Goal: Task Accomplishment & Management: Use online tool/utility

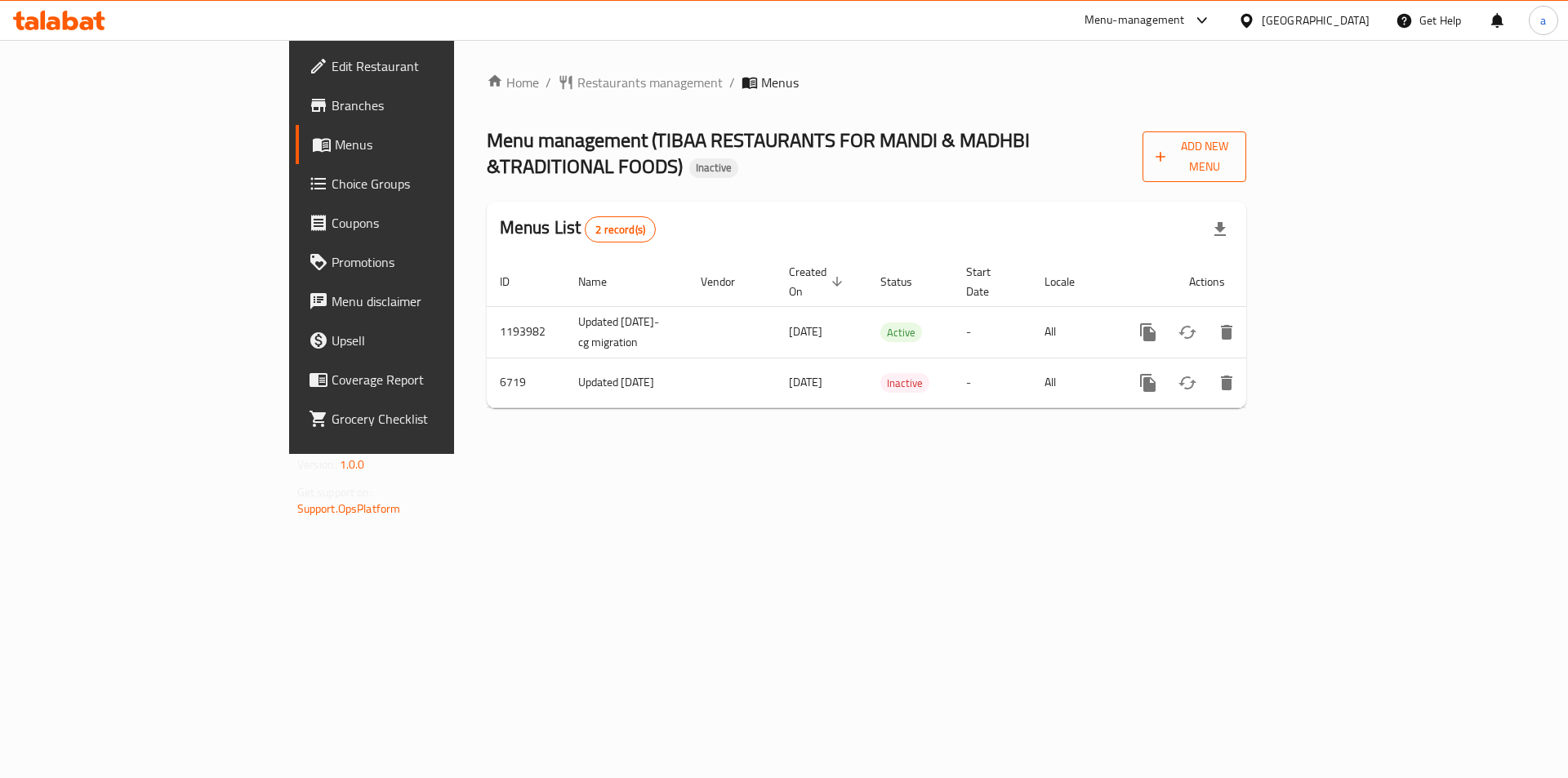
click at [1233, 146] on span "Add New Menu" at bounding box center [1194, 157] width 77 height 41
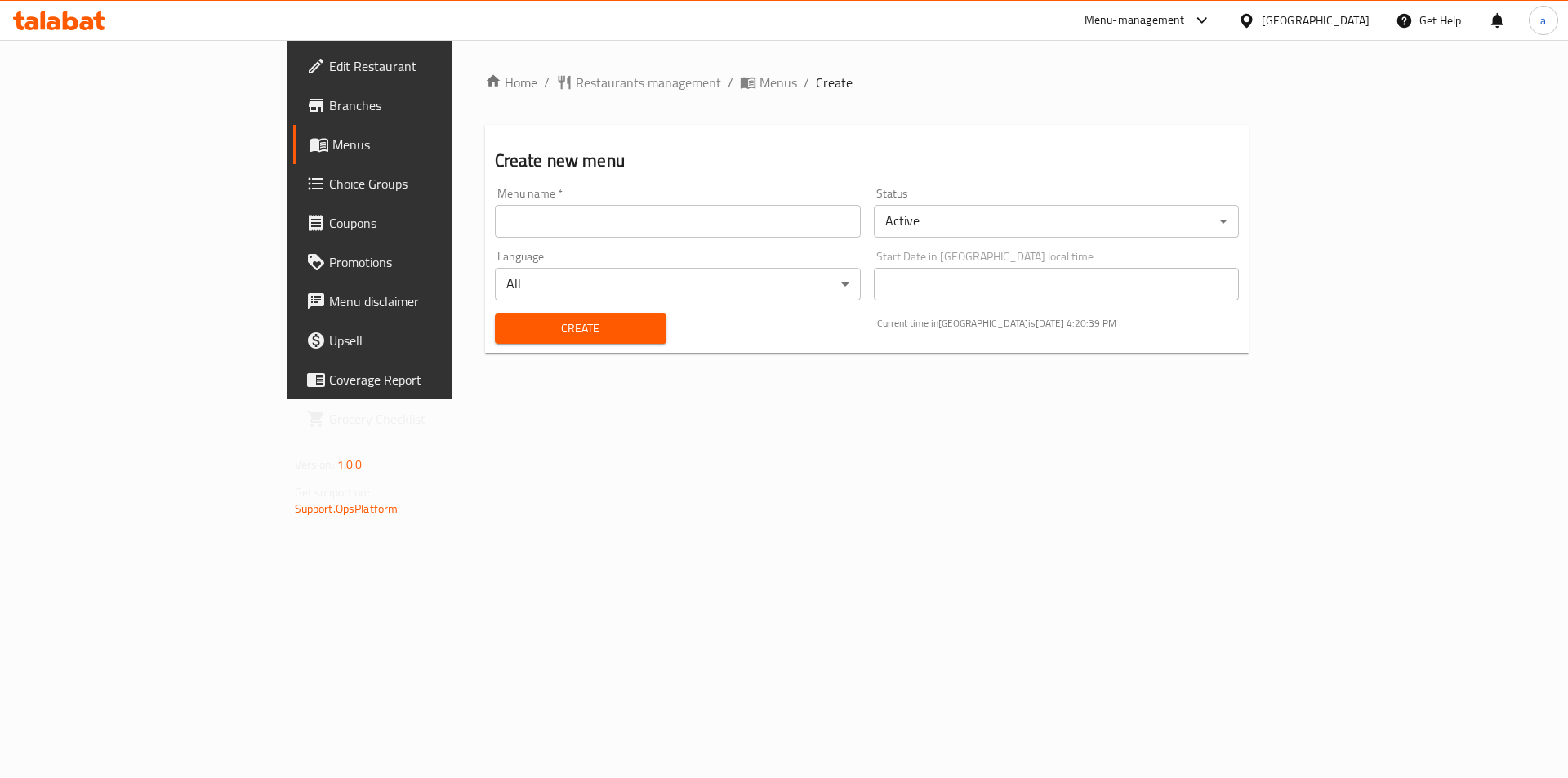
click at [753, 208] on input "text" at bounding box center [678, 221] width 366 height 33
type input "abdalkarimamer"
click at [508, 332] on span "Create" at bounding box center [581, 329] width 146 height 20
click at [332, 150] on span "Menus" at bounding box center [434, 145] width 203 height 20
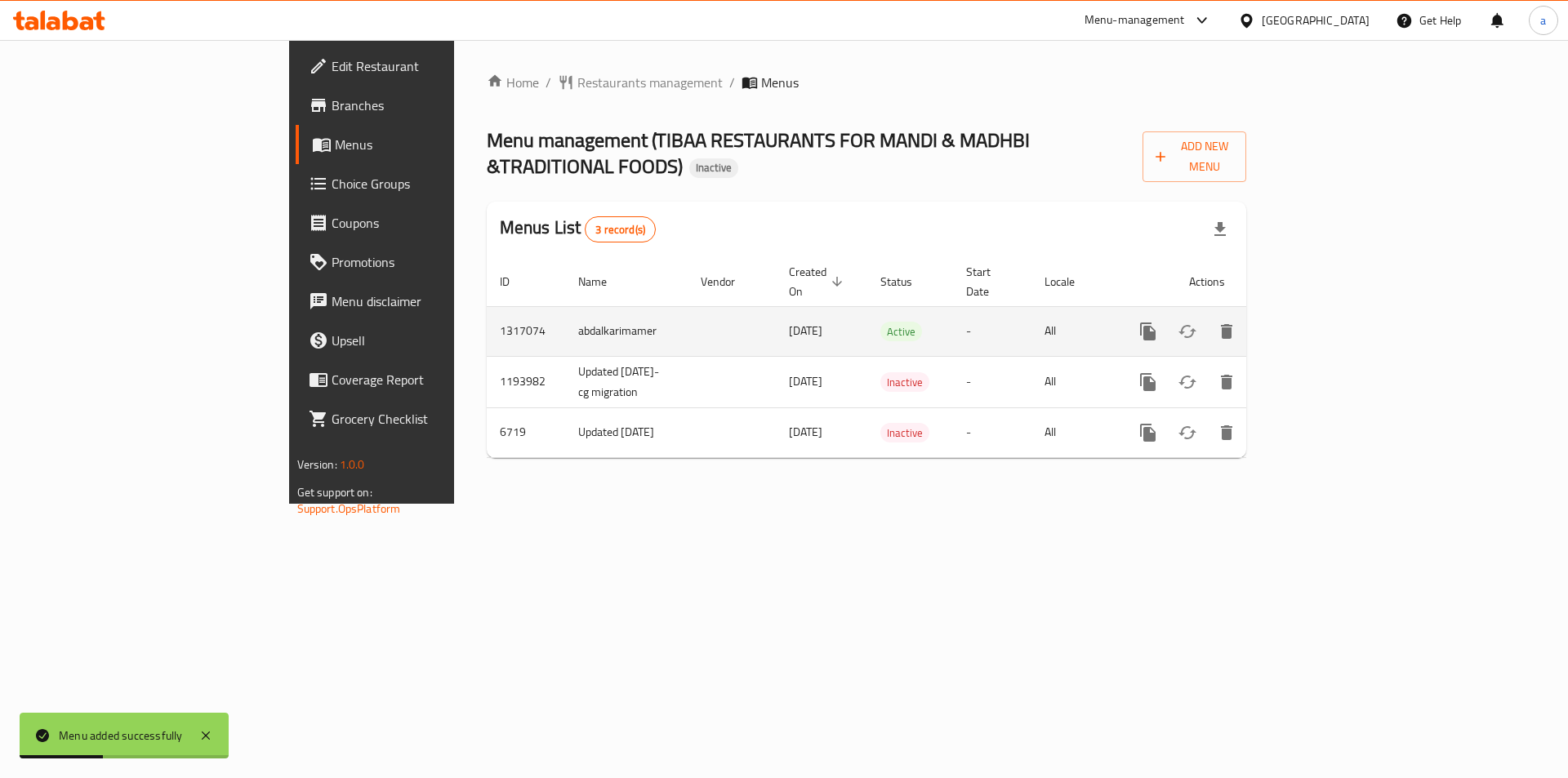
click at [1273, 324] on icon "enhanced table" at bounding box center [1266, 331] width 15 height 15
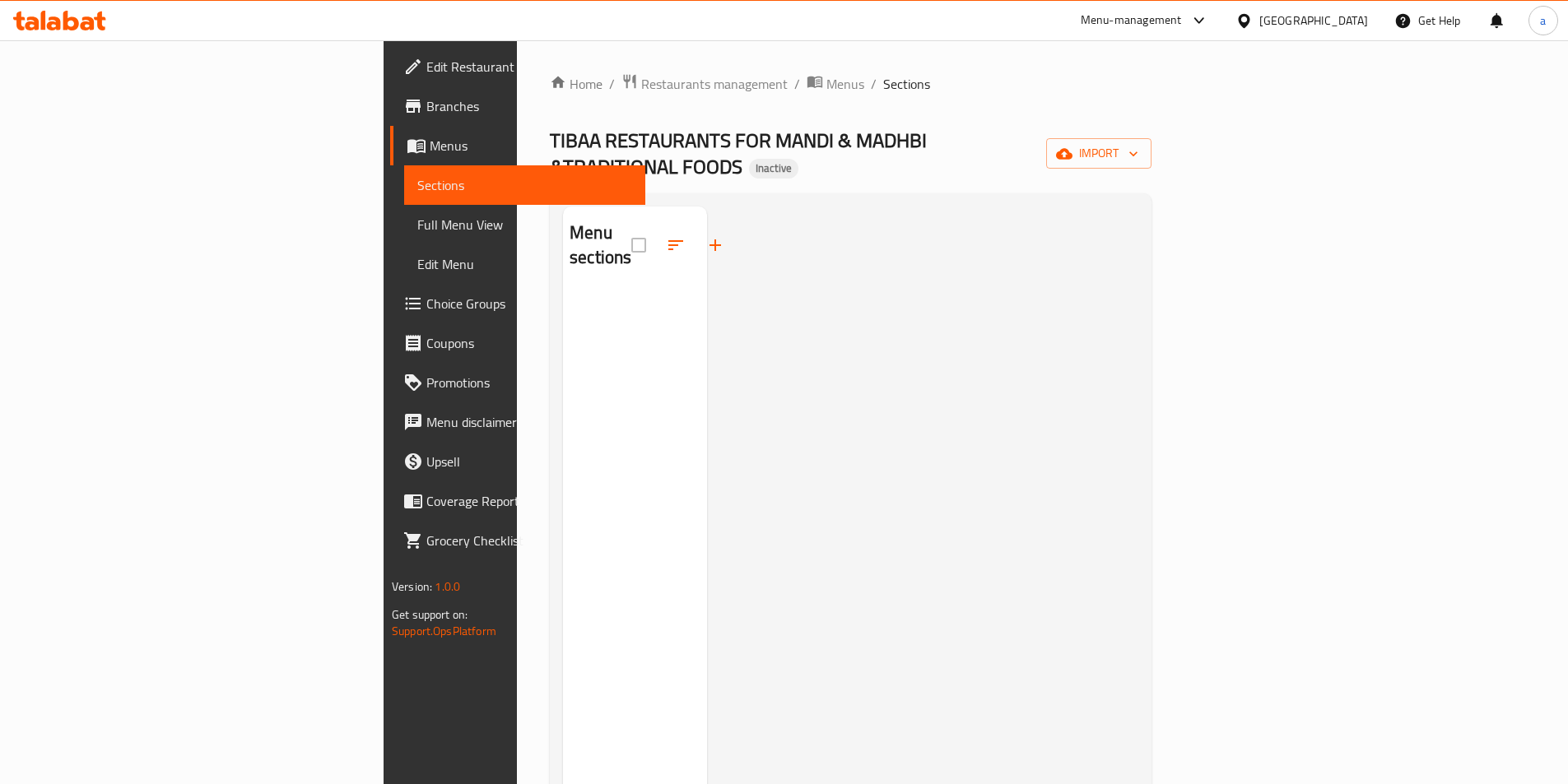
click at [426, 64] on span "Edit Restaurant" at bounding box center [529, 66] width 206 height 20
